Goal: Navigation & Orientation: Find specific page/section

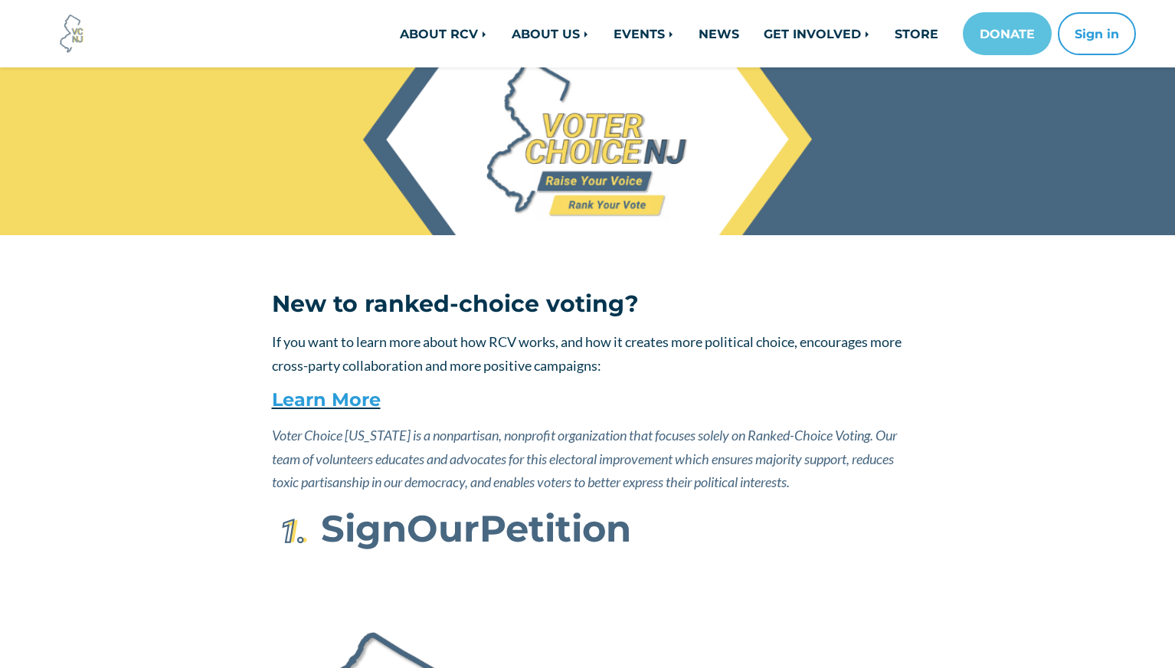
scroll to position [22, 0]
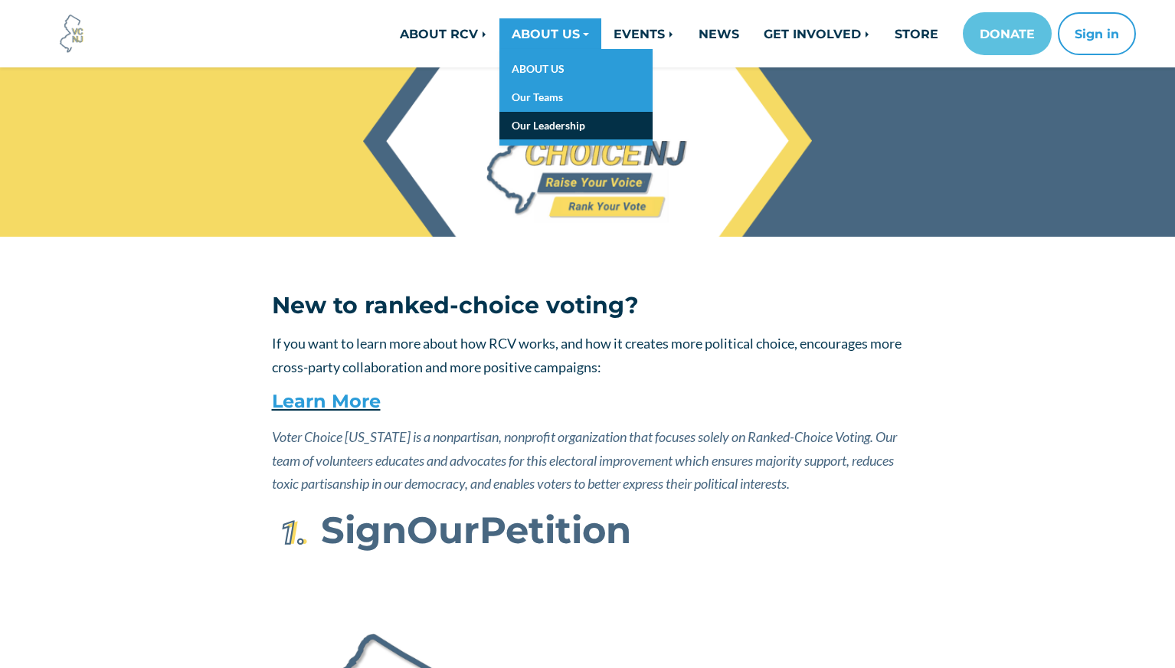
click at [541, 123] on link "Our Leadership" at bounding box center [575, 126] width 153 height 28
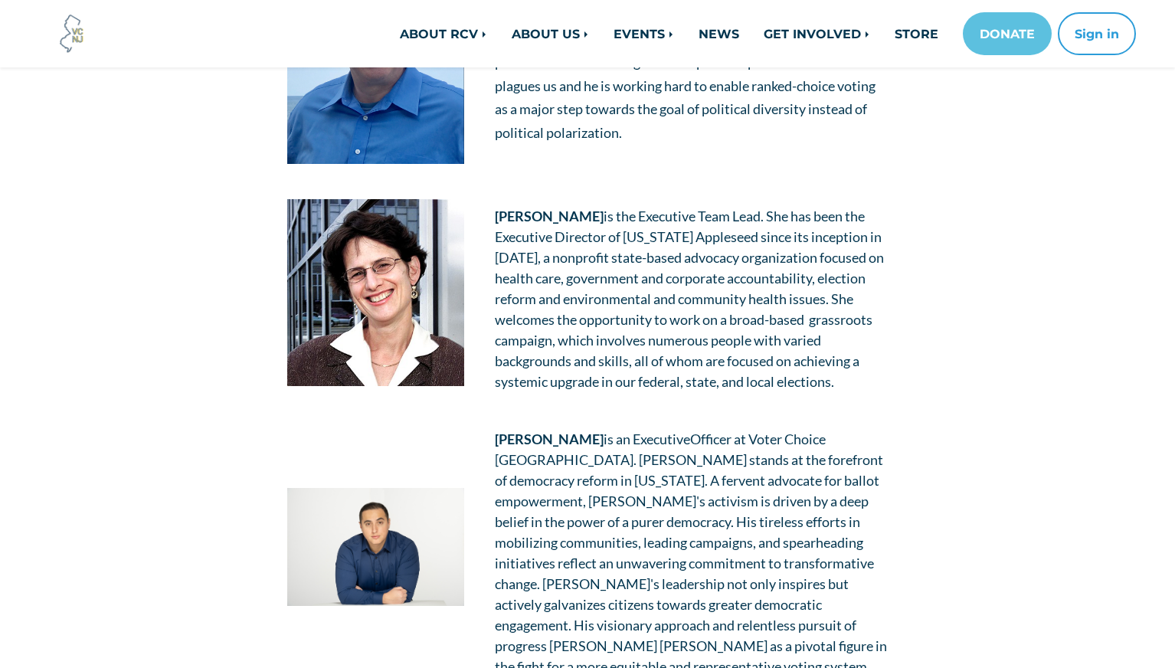
scroll to position [612, 0]
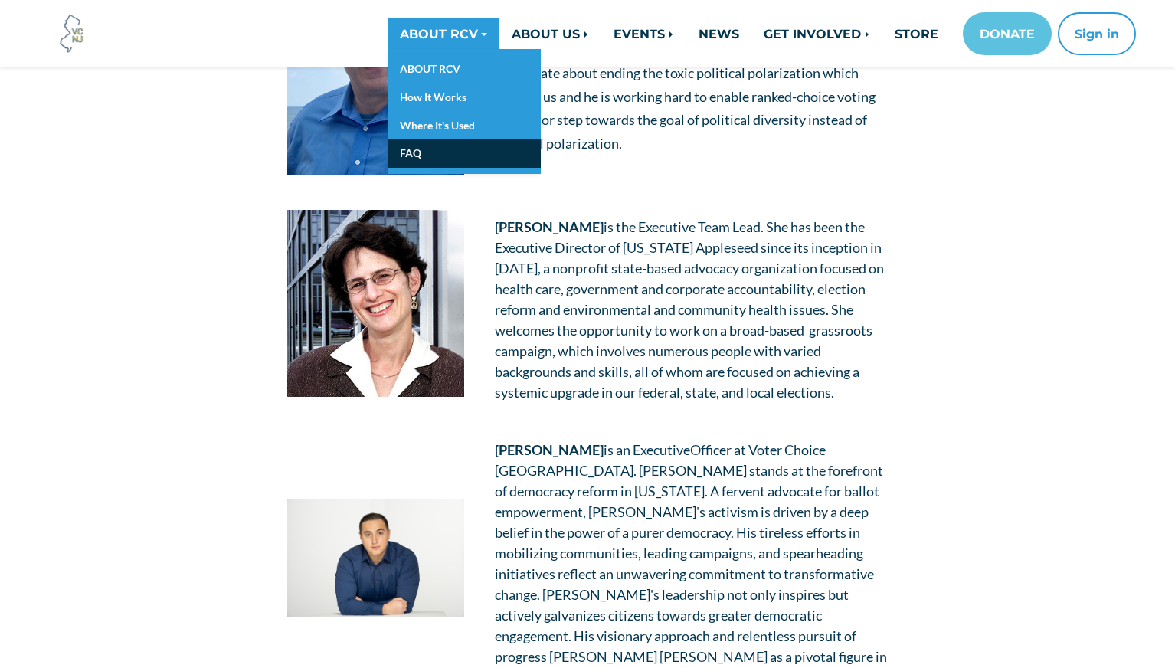
click at [433, 151] on link "FAQ" at bounding box center [463, 153] width 153 height 28
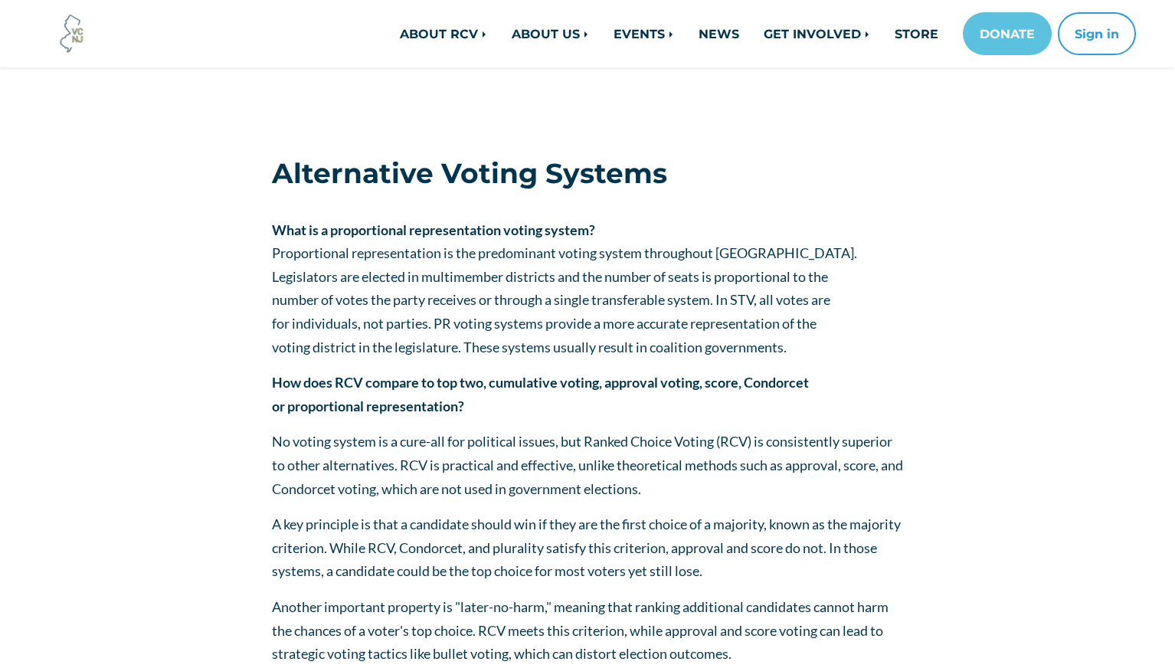
scroll to position [5238, 0]
